Goal: Task Accomplishment & Management: Use online tool/utility

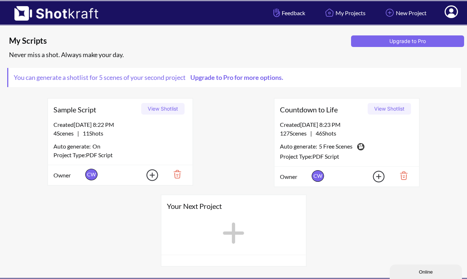
click at [379, 110] on button "View Shotlist" at bounding box center [389, 109] width 43 height 12
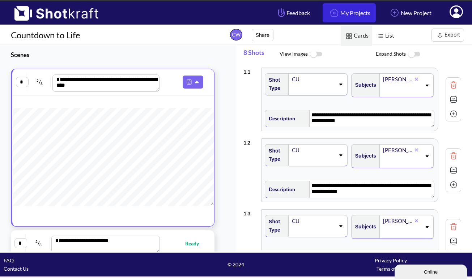
click at [348, 13] on link "My Projects" at bounding box center [348, 12] width 53 height 19
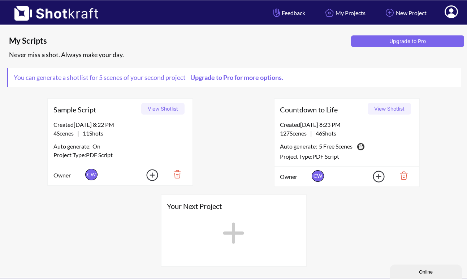
click at [447, 11] on icon at bounding box center [451, 11] width 13 height 13
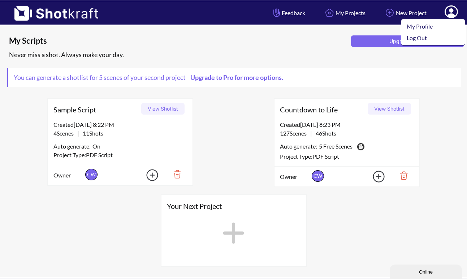
click at [447, 11] on icon at bounding box center [451, 11] width 13 height 13
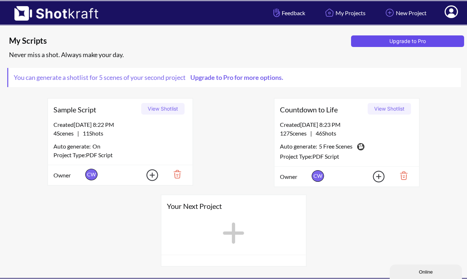
click at [401, 41] on button "Upgrade to Pro" at bounding box center [407, 41] width 113 height 12
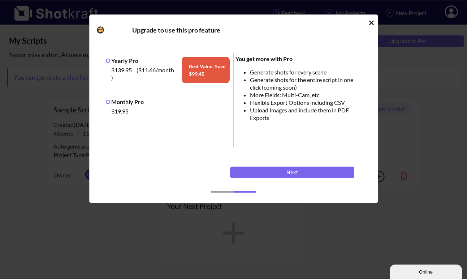
click at [107, 100] on label "Monthly Pro" at bounding box center [125, 101] width 38 height 7
click at [277, 173] on button "Next" at bounding box center [292, 173] width 124 height 12
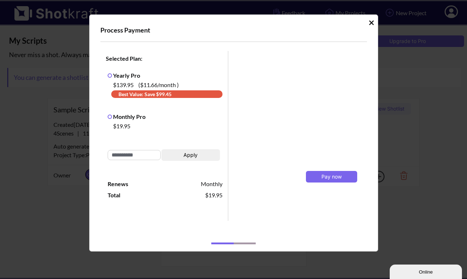
scroll to position [4, 0]
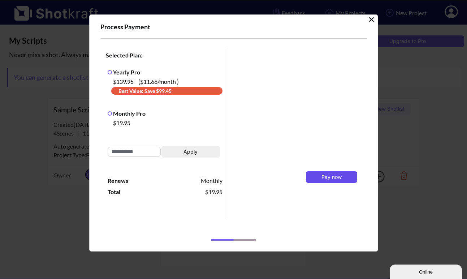
click at [322, 177] on span "Pay now" at bounding box center [332, 177] width 20 height 6
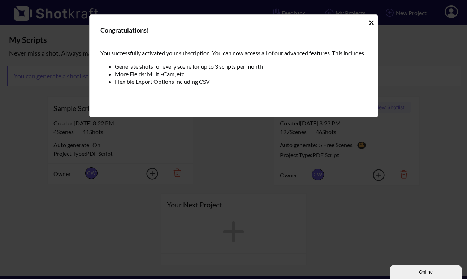
click at [372, 22] on icon "Idle Modal" at bounding box center [371, 22] width 5 height 5
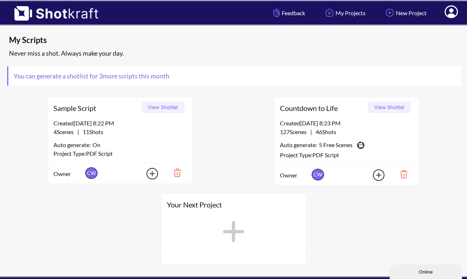
click at [377, 106] on button "View Shotlist" at bounding box center [389, 108] width 43 height 12
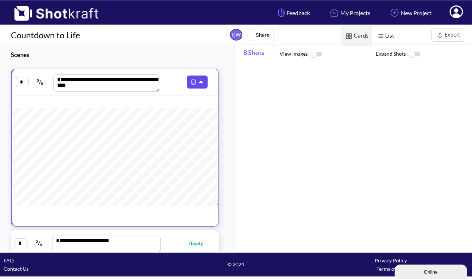
click at [198, 80] on icon at bounding box center [202, 82] width 8 height 7
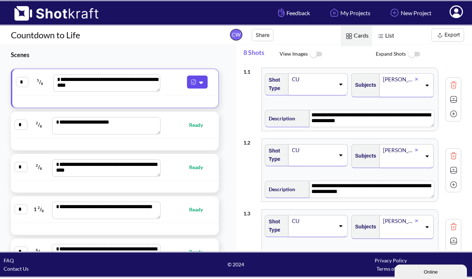
click at [198, 81] on icon at bounding box center [202, 82] width 8 height 7
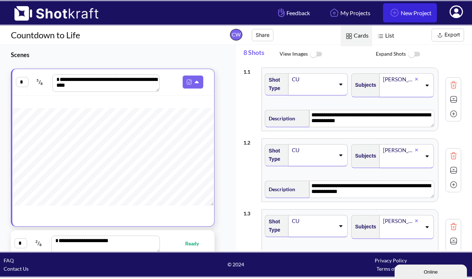
click at [416, 12] on link "New Project" at bounding box center [410, 12] width 54 height 19
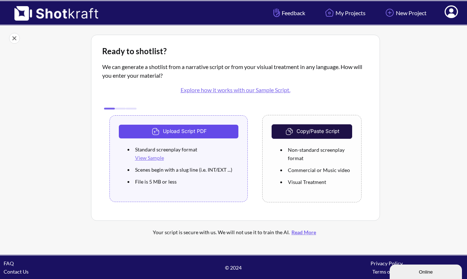
click at [225, 130] on button "Upload Script PDF" at bounding box center [179, 132] width 120 height 14
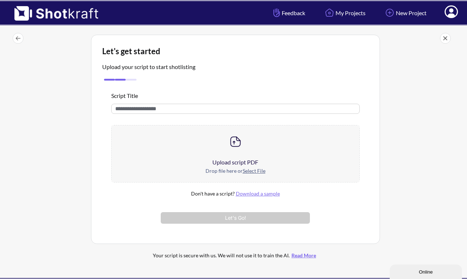
click at [181, 108] on input "text" at bounding box center [235, 109] width 249 height 10
type input "****"
click at [242, 147] on img at bounding box center [235, 141] width 14 height 14
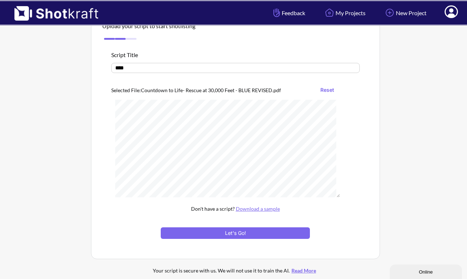
scroll to position [47, 0]
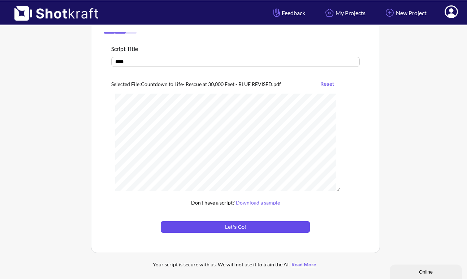
click at [257, 228] on button "Let's Go!" at bounding box center [235, 227] width 149 height 12
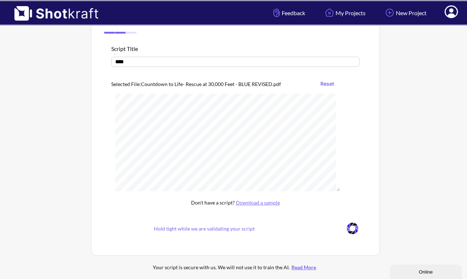
scroll to position [25, 0]
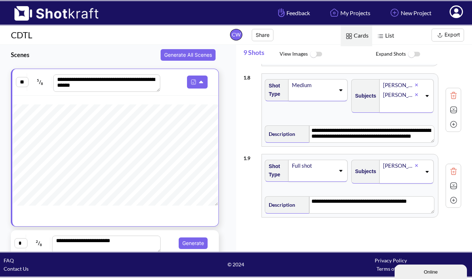
scroll to position [25, 0]
click at [194, 242] on button "Generate" at bounding box center [193, 243] width 29 height 12
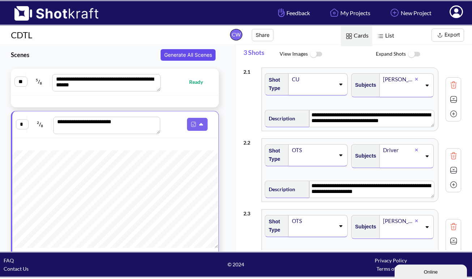
click at [195, 54] on button "Generate All Scenes" at bounding box center [187, 55] width 55 height 12
click at [179, 55] on button "Generate All Scenes" at bounding box center [187, 55] width 55 height 12
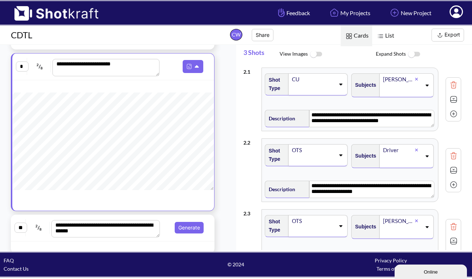
scroll to position [0, 0]
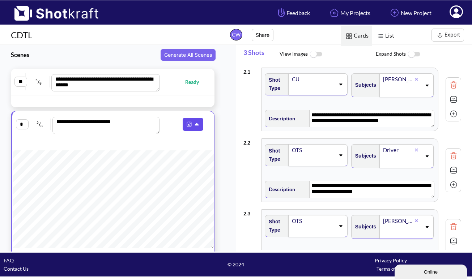
click at [195, 123] on icon at bounding box center [198, 124] width 8 height 7
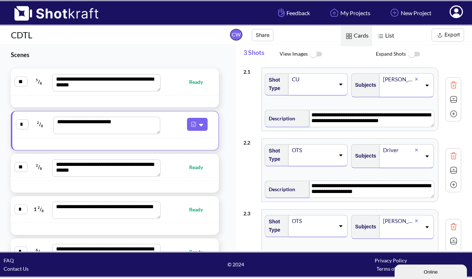
click at [190, 82] on span "Ready" at bounding box center [199, 82] width 21 height 8
type textarea "**********"
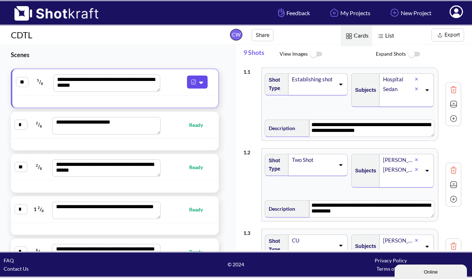
click at [199, 82] on icon at bounding box center [202, 82] width 8 height 7
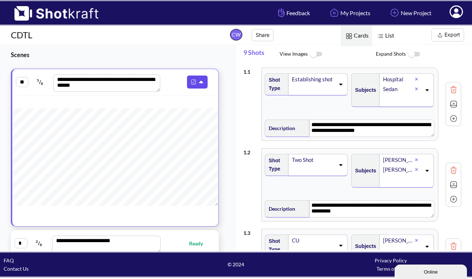
click at [199, 81] on icon at bounding box center [201, 82] width 4 height 3
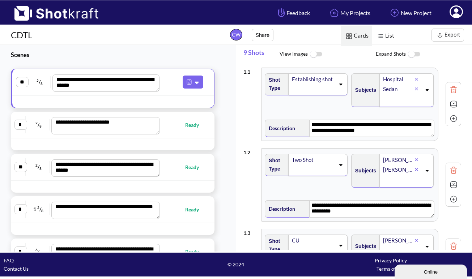
click at [317, 54] on img at bounding box center [316, 55] width 16 height 16
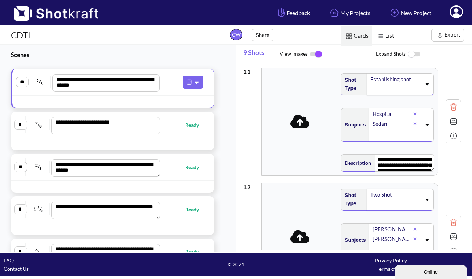
click at [313, 54] on img at bounding box center [316, 54] width 16 height 15
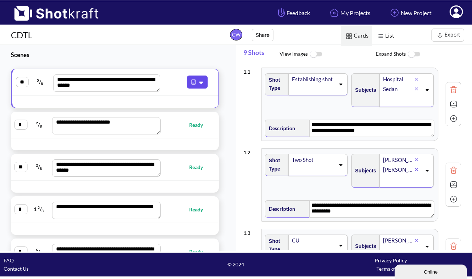
click at [189, 81] on img at bounding box center [193, 81] width 9 height 9
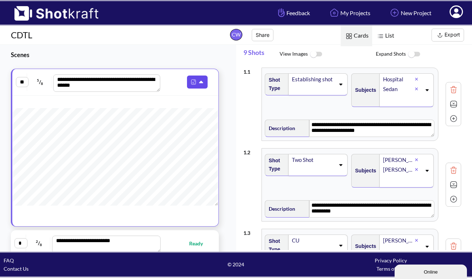
click at [189, 81] on img at bounding box center [193, 81] width 9 height 9
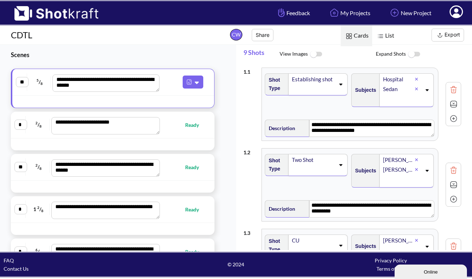
click at [417, 53] on img at bounding box center [413, 55] width 16 height 16
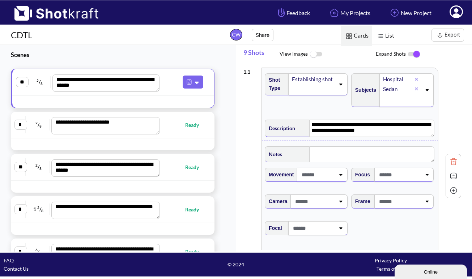
click at [408, 54] on img at bounding box center [413, 54] width 16 height 15
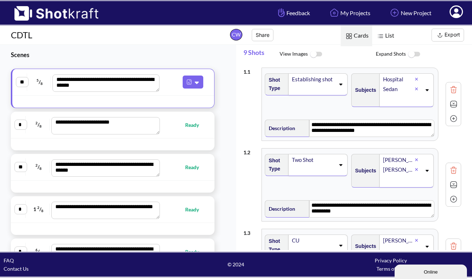
click at [160, 42] on div "CDTL CW Share" at bounding box center [147, 35] width 295 height 16
click at [22, 85] on input "*" at bounding box center [22, 82] width 13 height 10
click at [21, 124] on input "*" at bounding box center [20, 125] width 13 height 10
type textarea "**********"
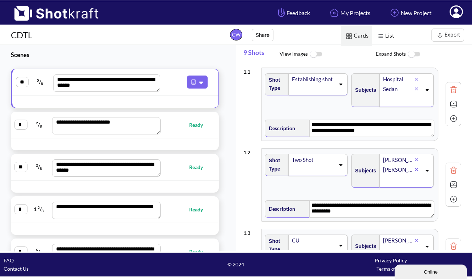
type textarea "**********"
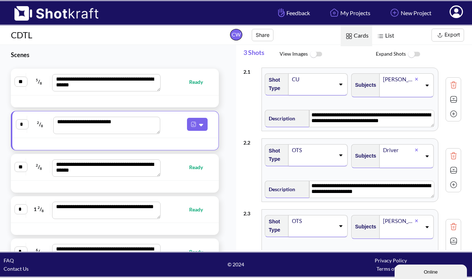
click at [67, 124] on textarea "**********" at bounding box center [106, 125] width 107 height 17
click at [175, 50] on span "Scenes" at bounding box center [109, 55] width 218 height 20
click at [197, 82] on span "Ready" at bounding box center [199, 82] width 21 height 8
type textarea "**********"
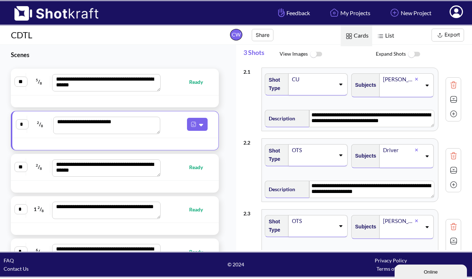
type textarea "**********"
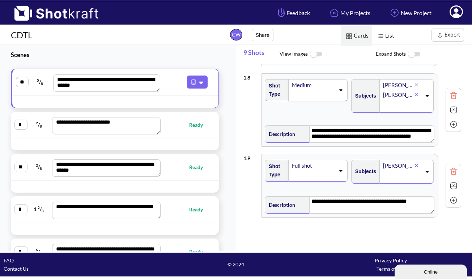
click at [228, 128] on div "**********" at bounding box center [118, 148] width 236 height 207
click at [188, 128] on span "Ready" at bounding box center [195, 125] width 21 height 8
type textarea "**********"
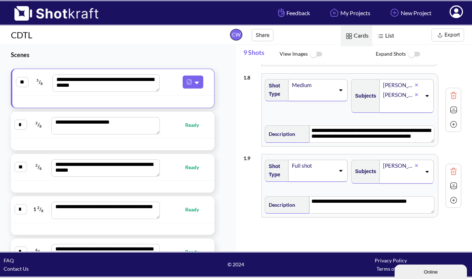
scroll to position [55, 0]
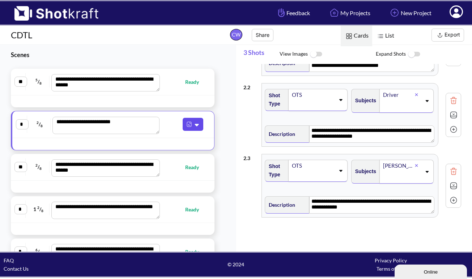
click at [189, 124] on img at bounding box center [188, 124] width 9 height 9
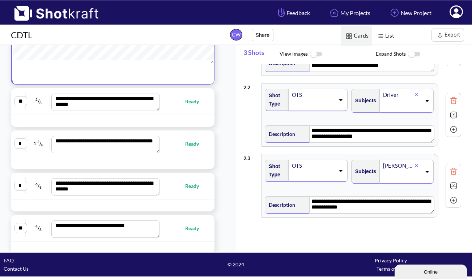
scroll to position [188, 0]
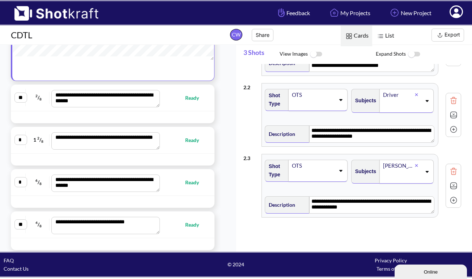
click at [192, 99] on span "Ready" at bounding box center [195, 98] width 21 height 8
type textarea "**********"
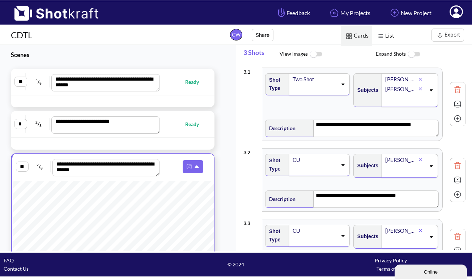
scroll to position [65, 0]
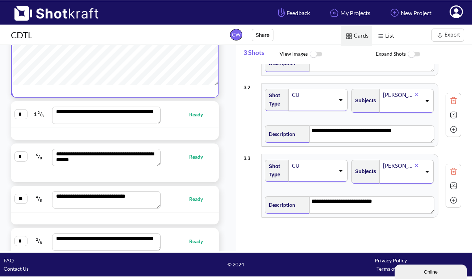
click at [191, 119] on span "Ready" at bounding box center [199, 114] width 21 height 8
type textarea "**********"
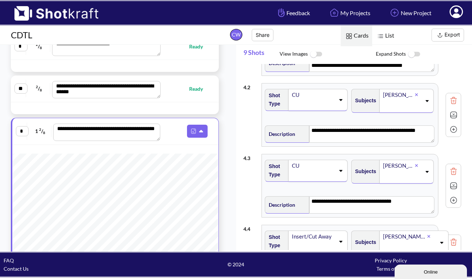
scroll to position [127, 0]
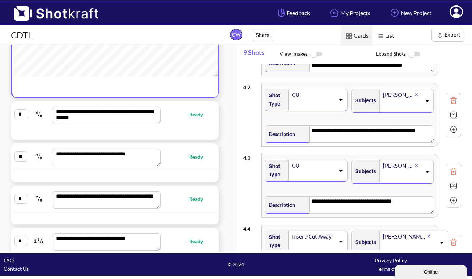
click at [192, 116] on span "Ready" at bounding box center [199, 114] width 21 height 8
type textarea "**********"
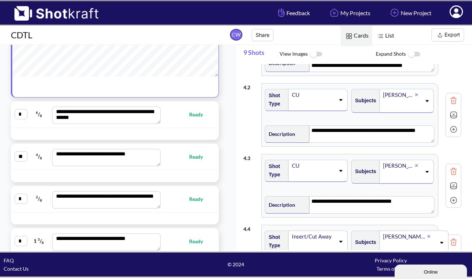
type textarea "**********"
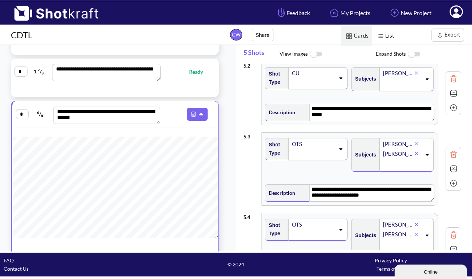
scroll to position [0, 0]
click at [441, 33] on img at bounding box center [439, 35] width 9 height 9
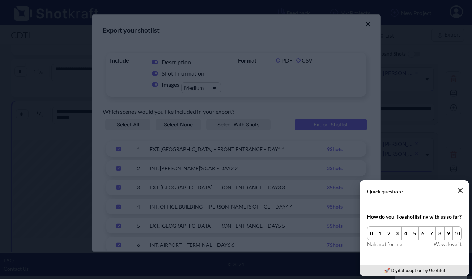
click at [463, 190] on button "button" at bounding box center [459, 190] width 14 height 14
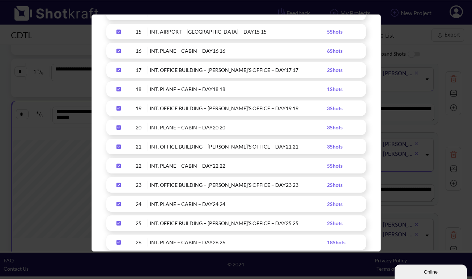
scroll to position [388, 0]
